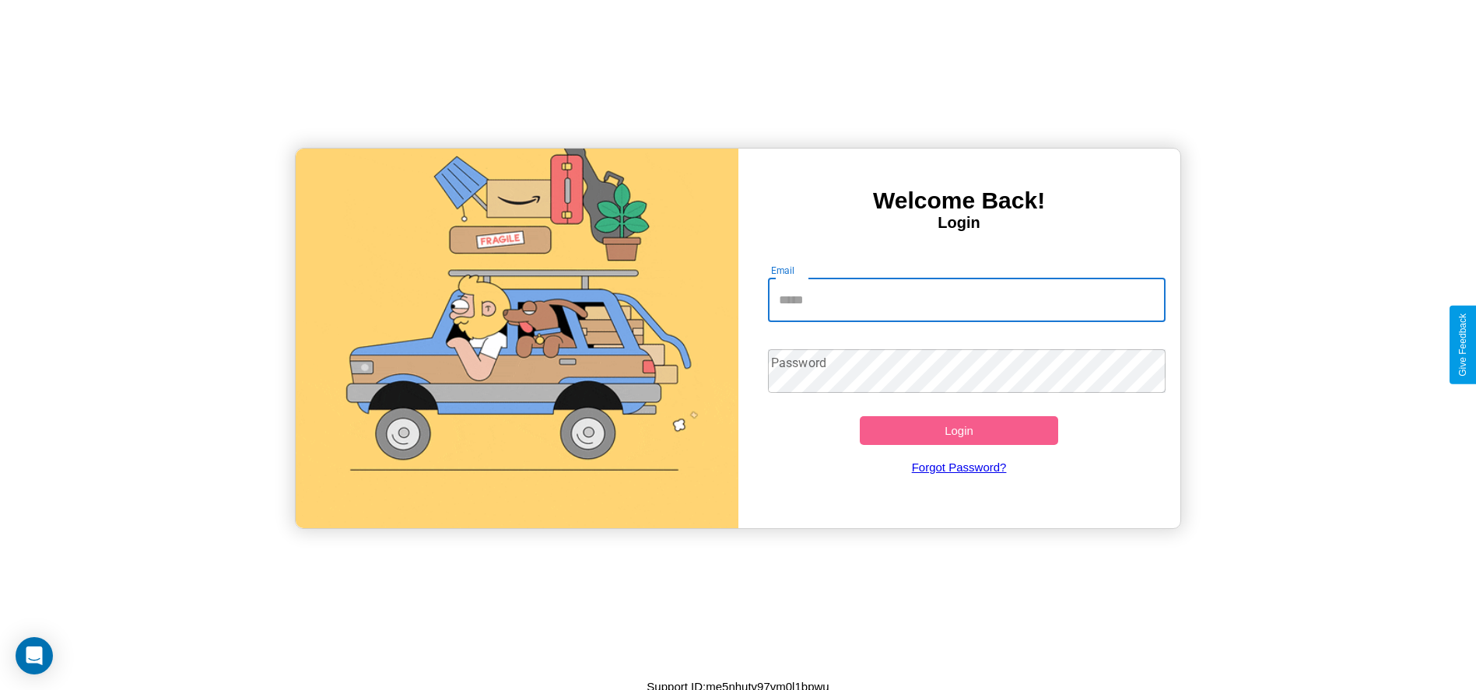
click at [966, 300] on input "Email" at bounding box center [967, 301] width 398 height 44
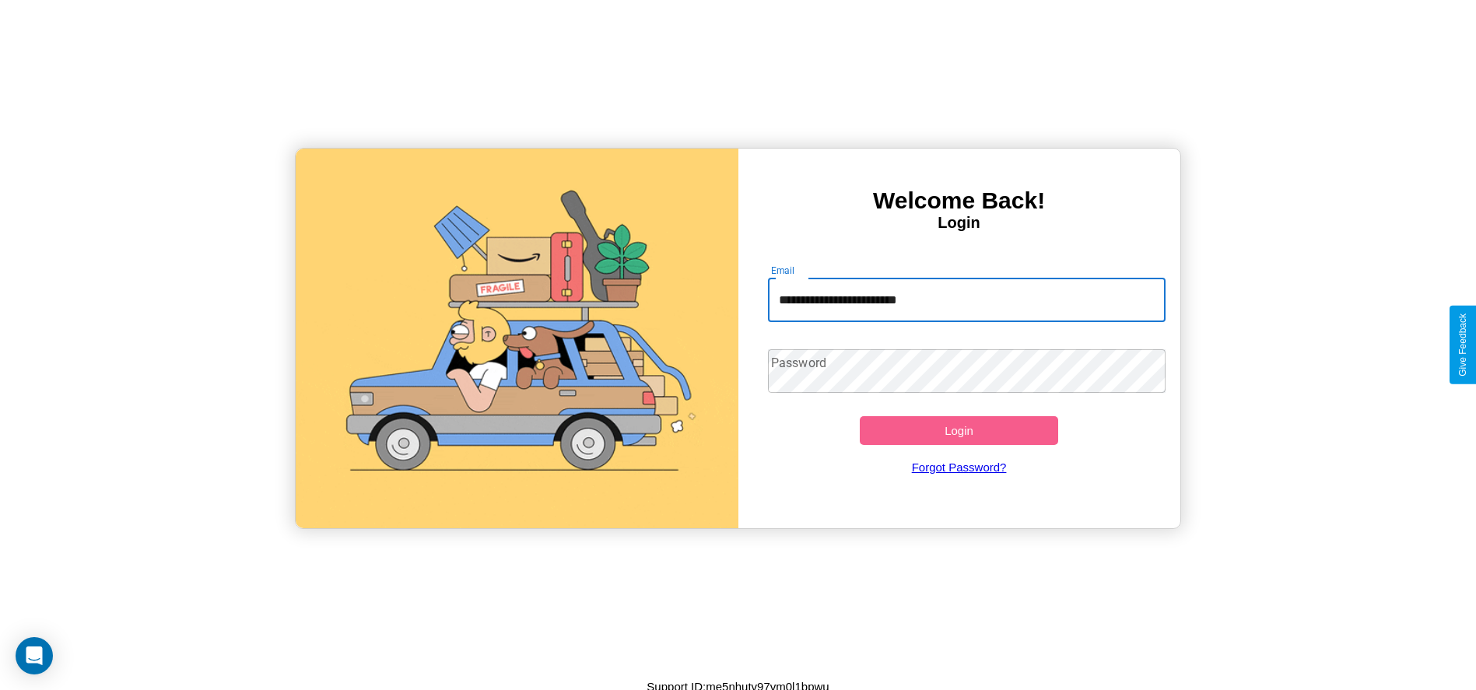
type input "**********"
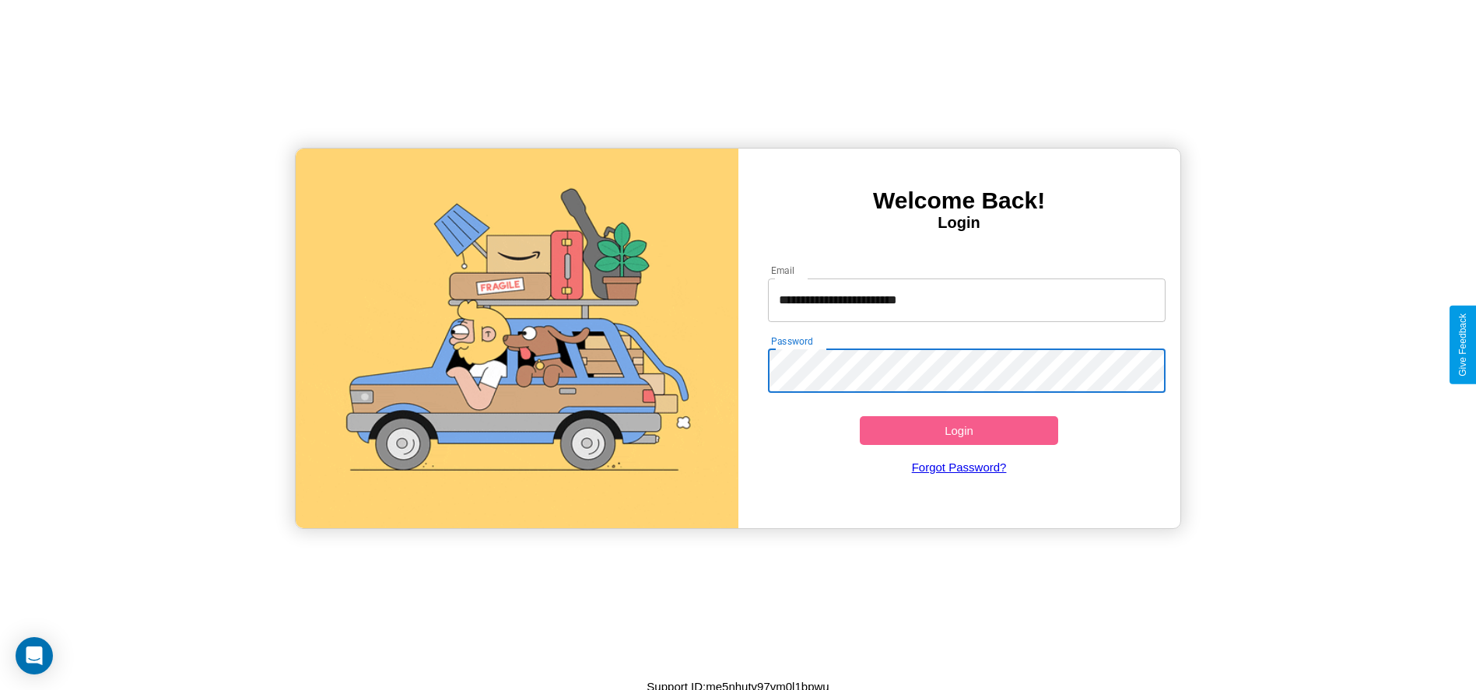
click at [958, 430] on button "Login" at bounding box center [959, 430] width 199 height 29
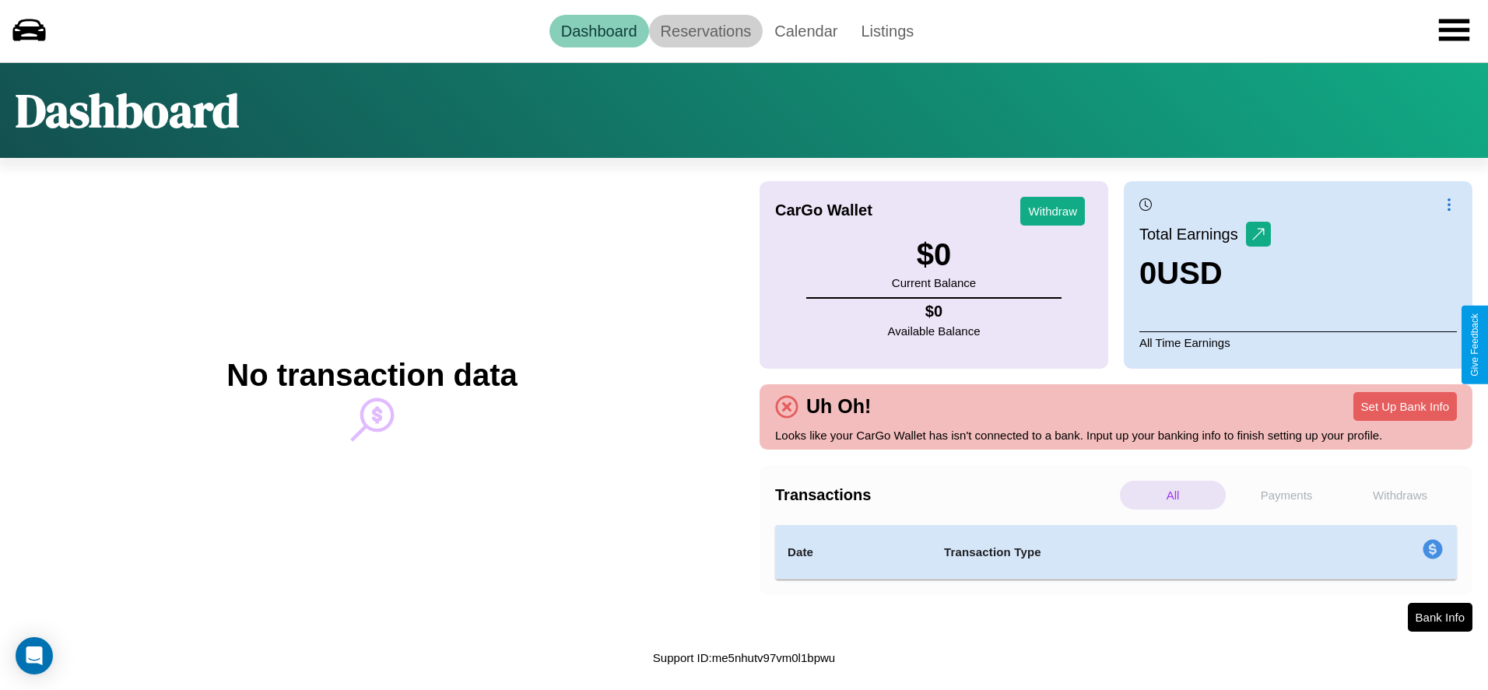
click at [705, 30] on link "Reservations" at bounding box center [706, 31] width 114 height 33
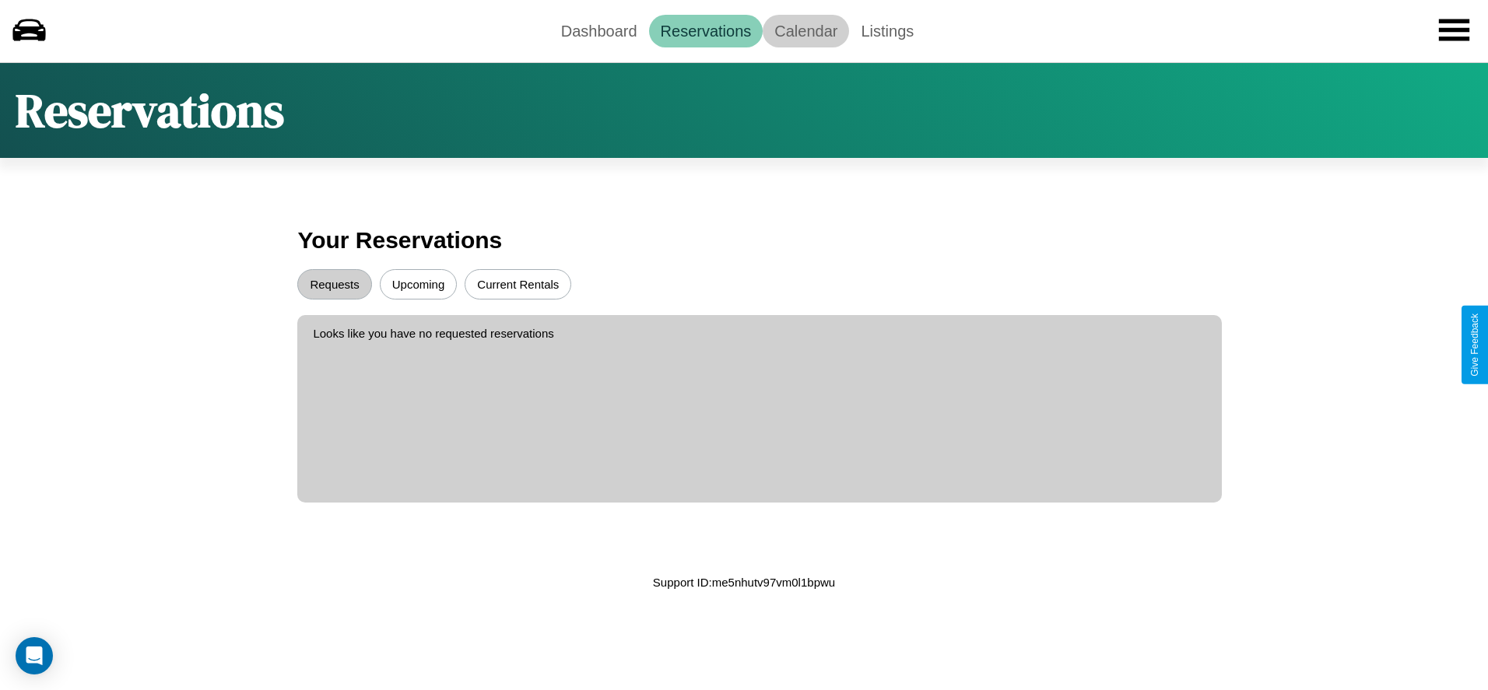
click at [805, 30] on link "Calendar" at bounding box center [805, 31] width 86 height 33
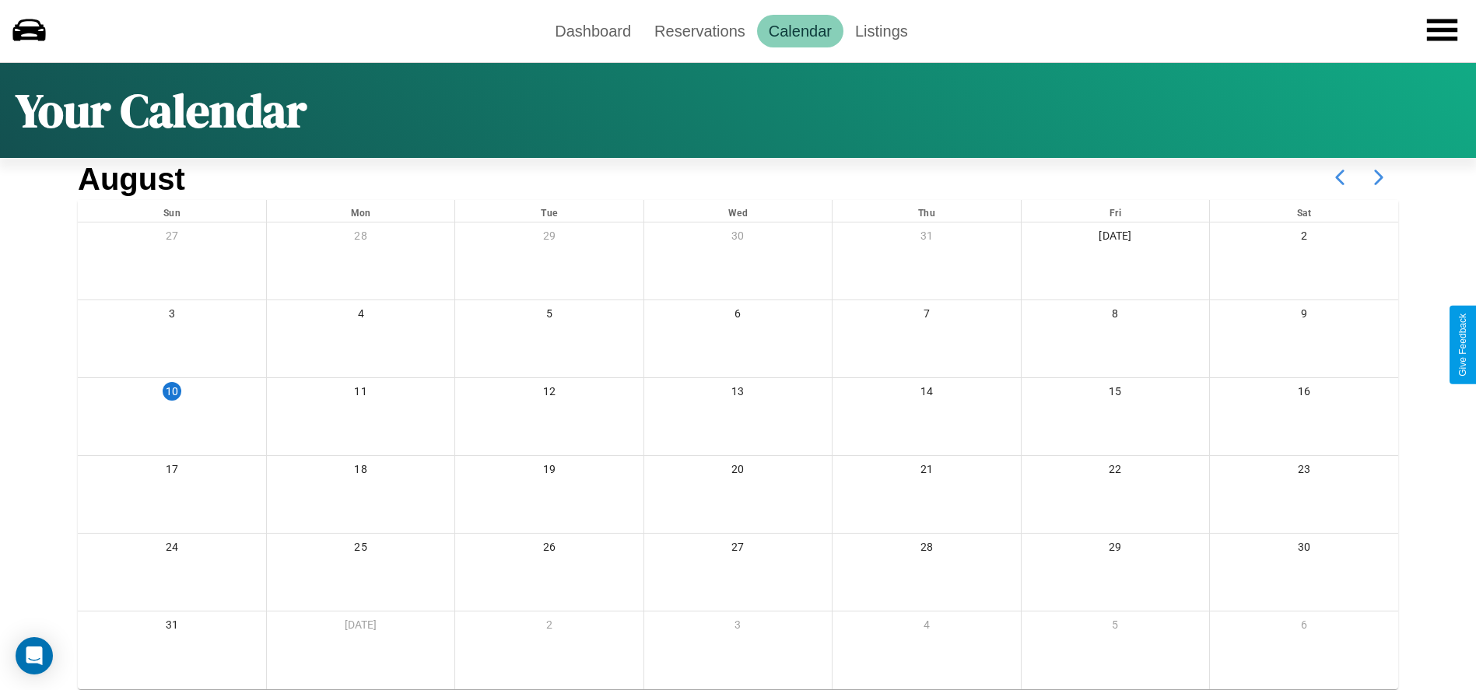
click at [1379, 177] on icon at bounding box center [1378, 177] width 39 height 39
